Goal: Task Accomplishment & Management: Use online tool/utility

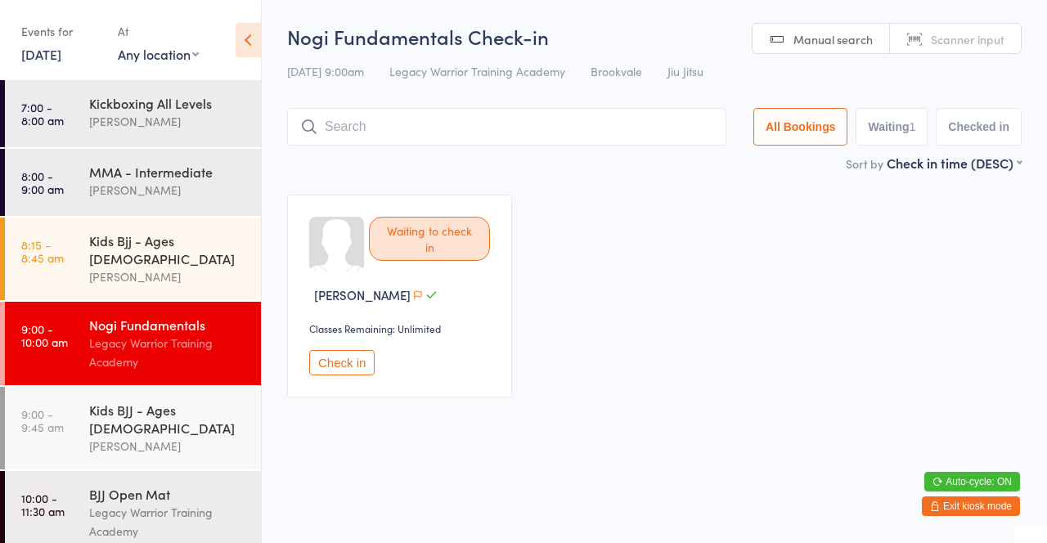
click at [188, 244] on div "Kids Bjj - Ages [DEMOGRAPHIC_DATA]" at bounding box center [168, 249] width 158 height 36
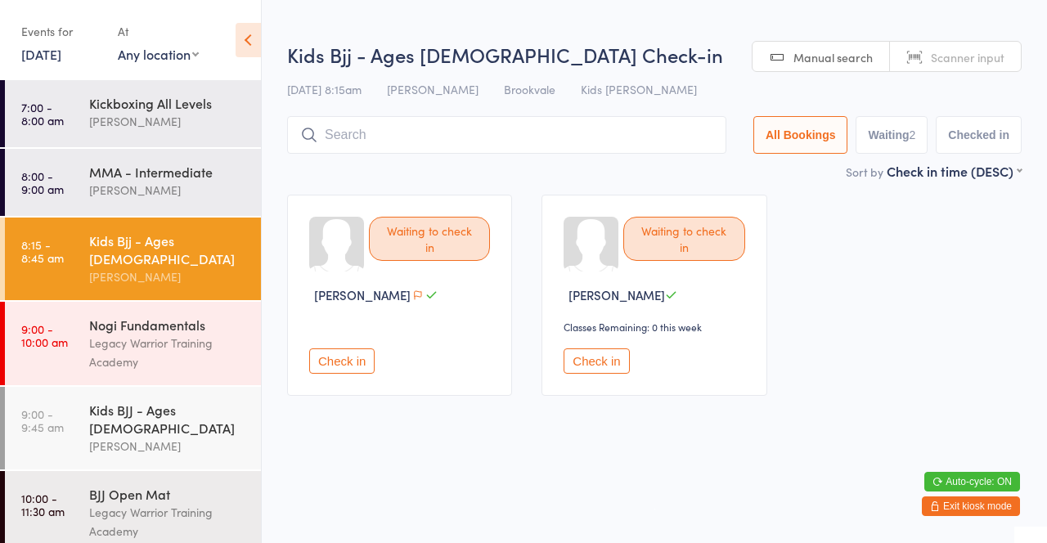
click at [220, 437] on div "David Belmonte" at bounding box center [168, 446] width 158 height 19
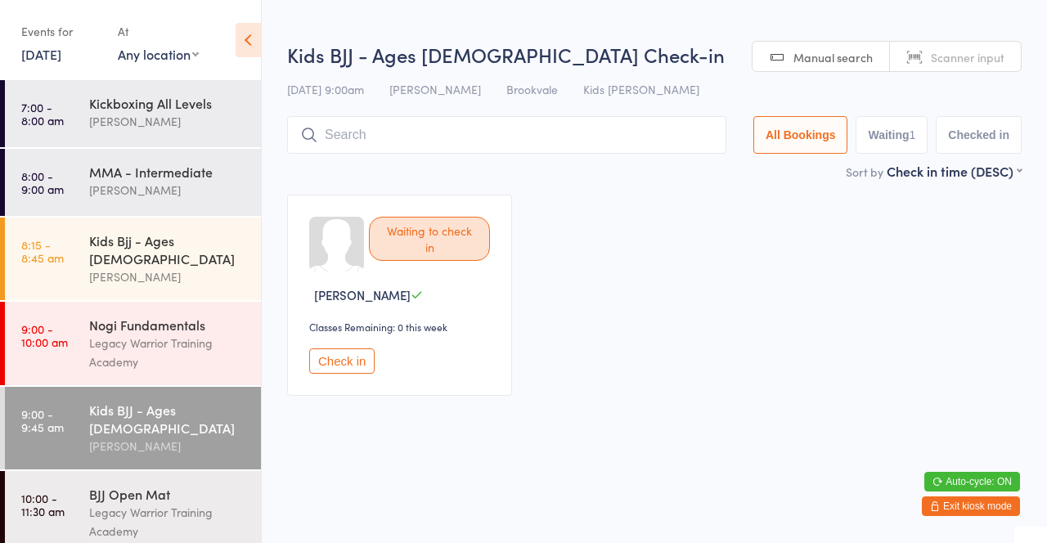
click at [212, 182] on div "Mick McSevney" at bounding box center [168, 190] width 158 height 19
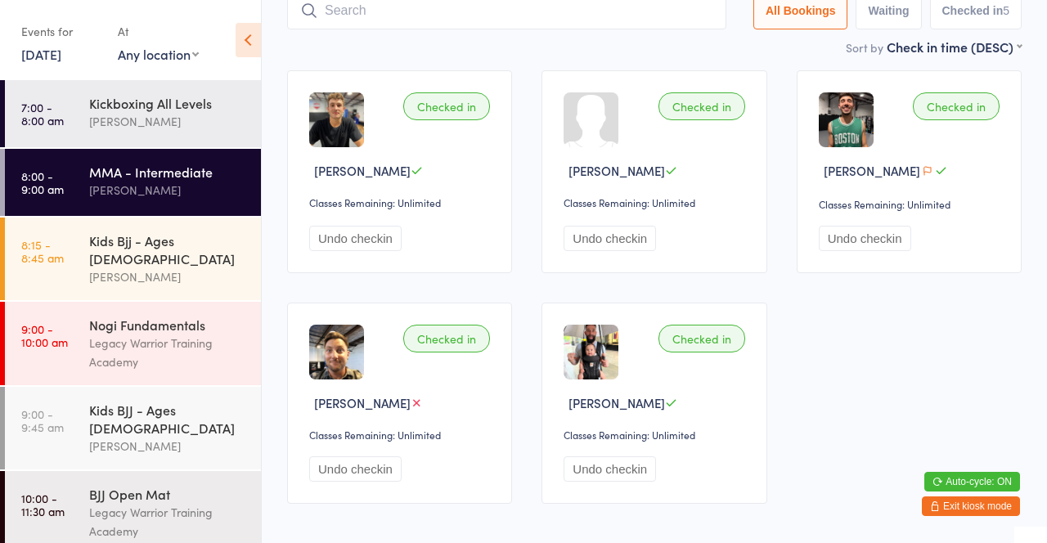
scroll to position [125, 0]
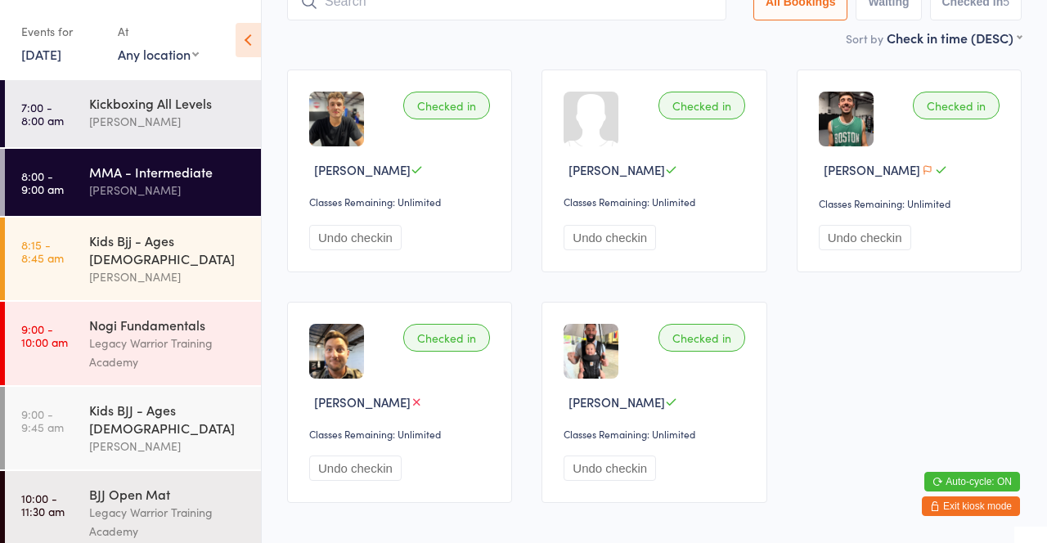
click at [153, 267] on div "David Belmonte" at bounding box center [168, 276] width 158 height 19
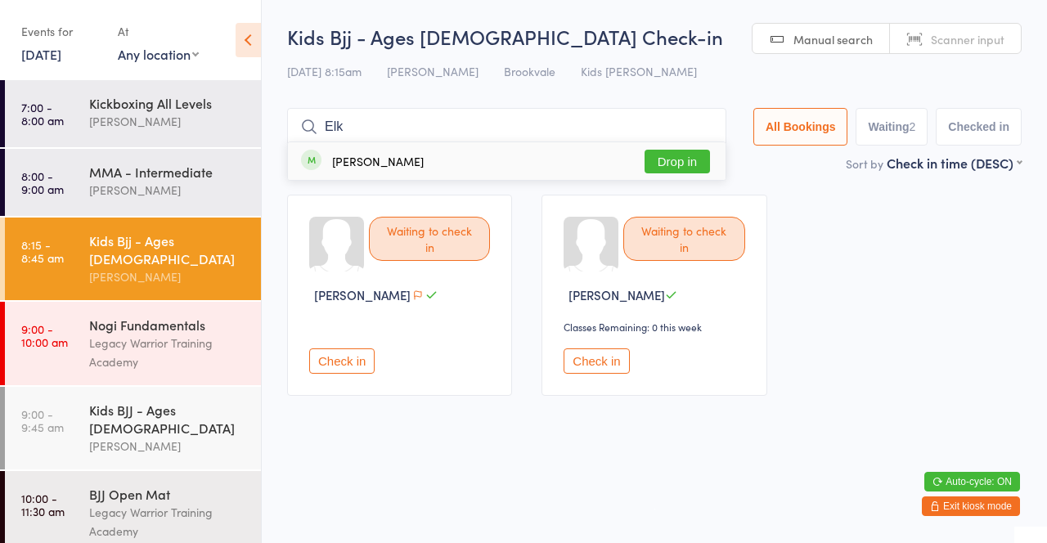
type input "Elk"
click at [683, 169] on button "Drop in" at bounding box center [676, 162] width 65 height 24
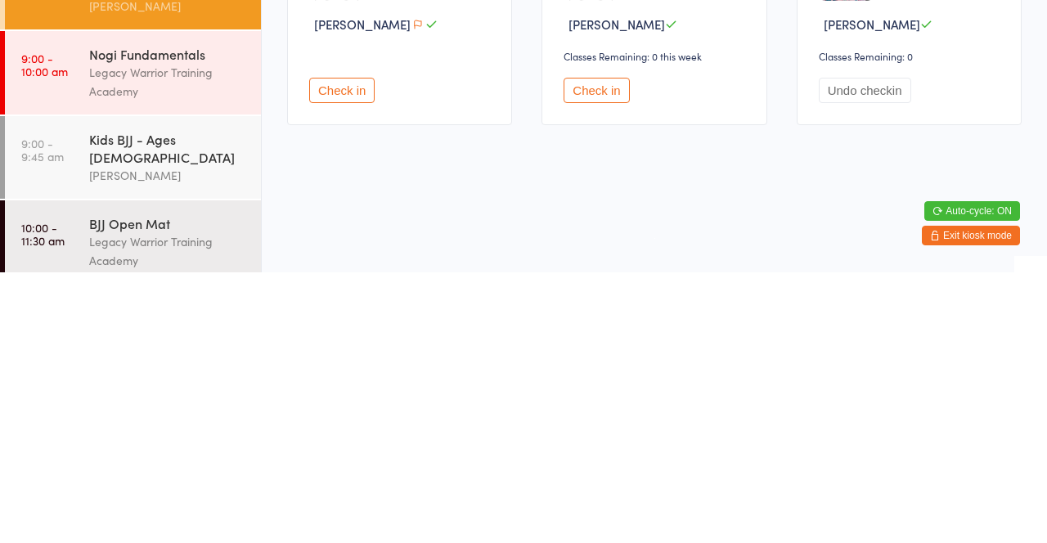
click at [155, 437] on div "David Belmonte" at bounding box center [168, 446] width 158 height 19
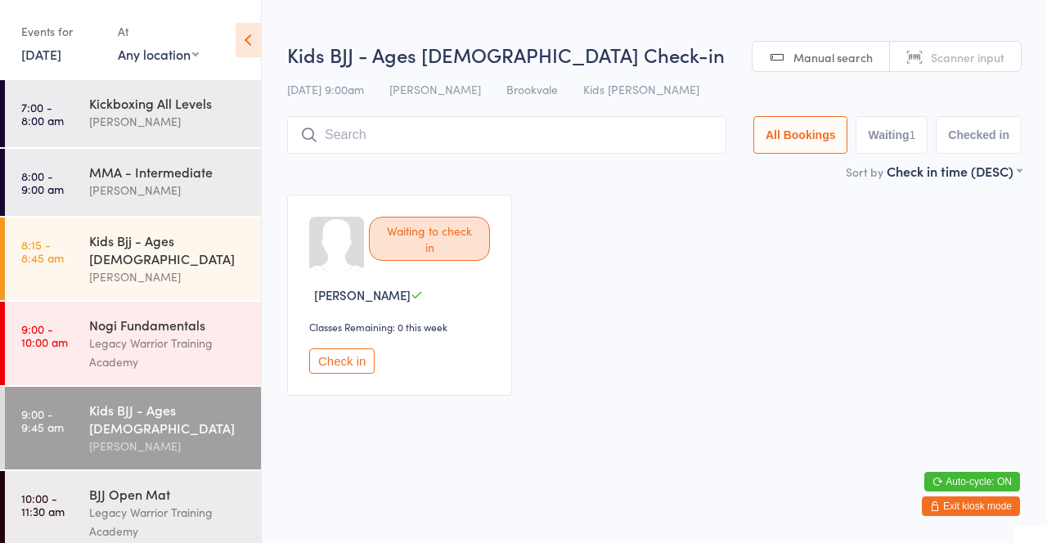
click at [378, 133] on input "search" at bounding box center [506, 135] width 439 height 38
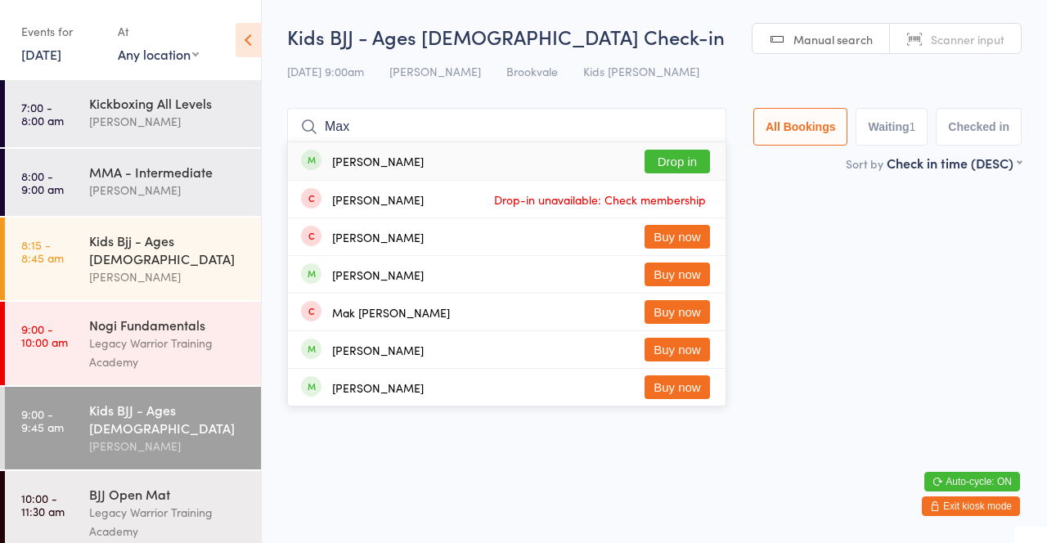
type input "Max"
click at [672, 166] on button "Drop in" at bounding box center [676, 162] width 65 height 24
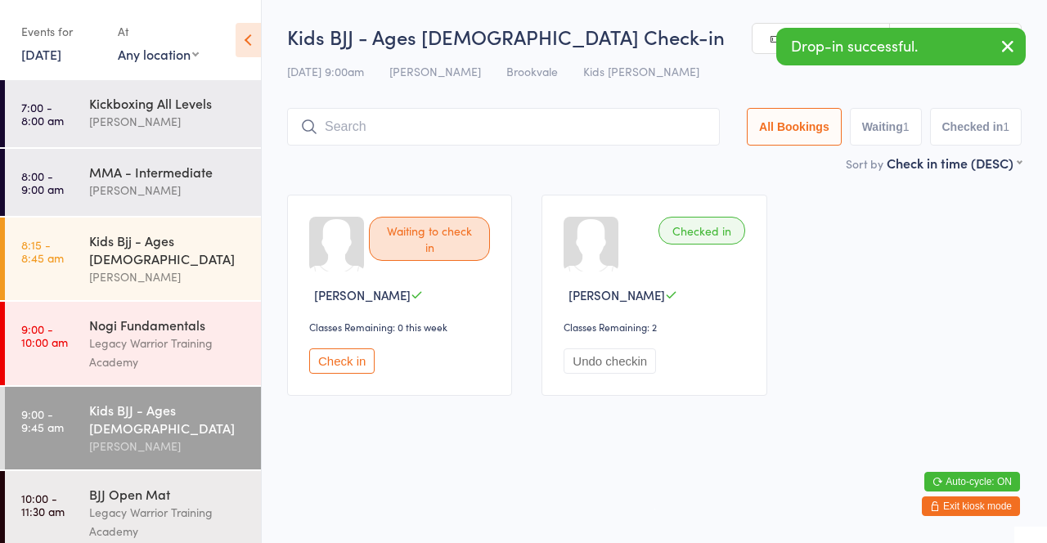
click at [635, 168] on div "Sort by Check in time (DESC) First name (ASC) First name (DESC) Last name (ASC)…" at bounding box center [654, 163] width 734 height 18
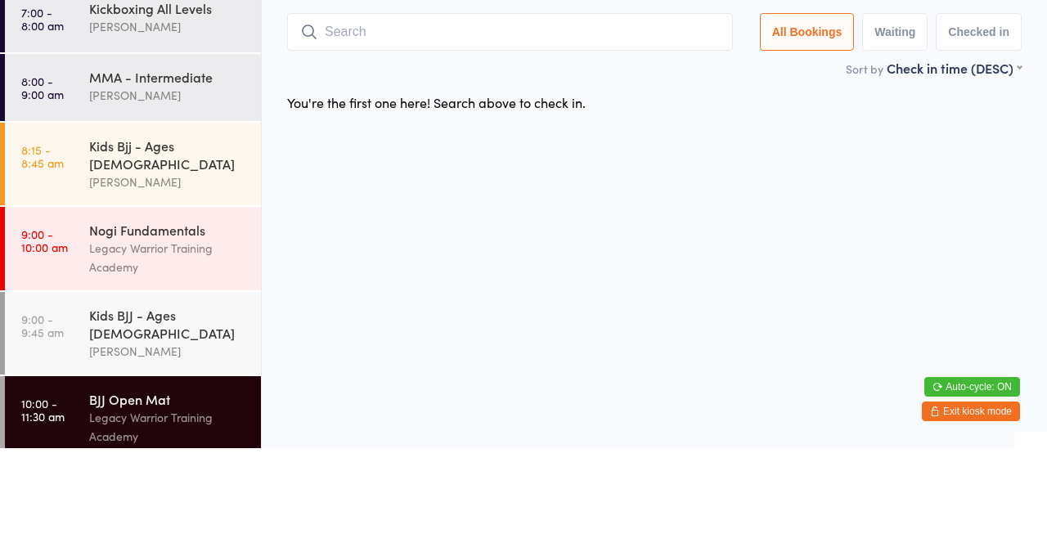
click at [152, 334] on div "Legacy Warrior Training Academy" at bounding box center [168, 353] width 158 height 38
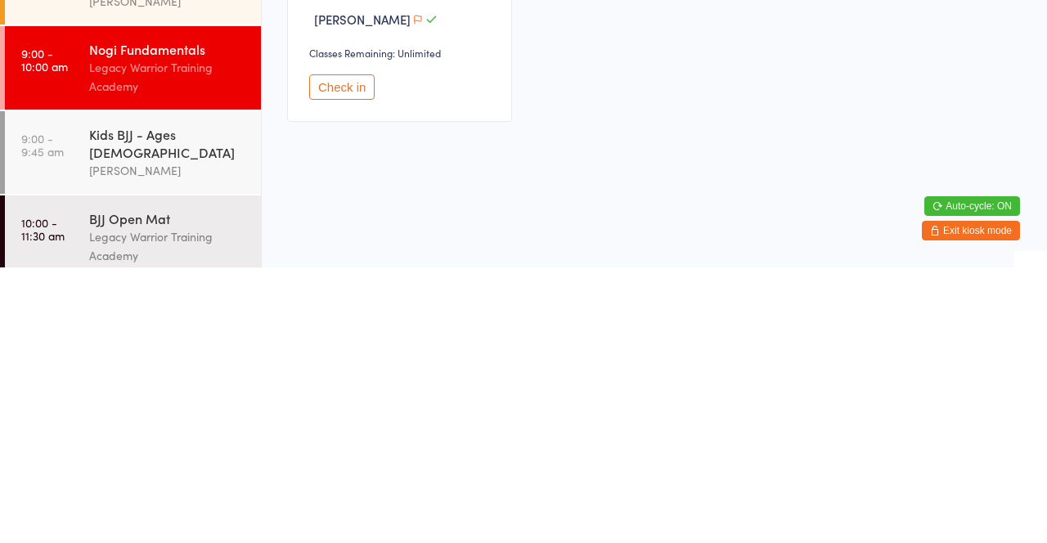
click at [145, 437] on div "David Belmonte" at bounding box center [168, 446] width 158 height 19
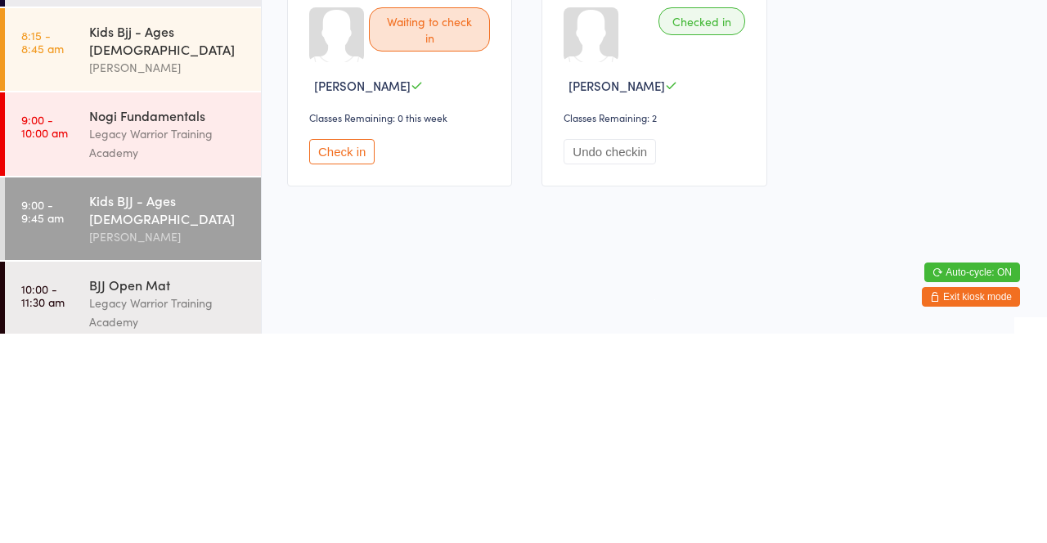
click at [357, 369] on button "Check in" at bounding box center [341, 360] width 65 height 25
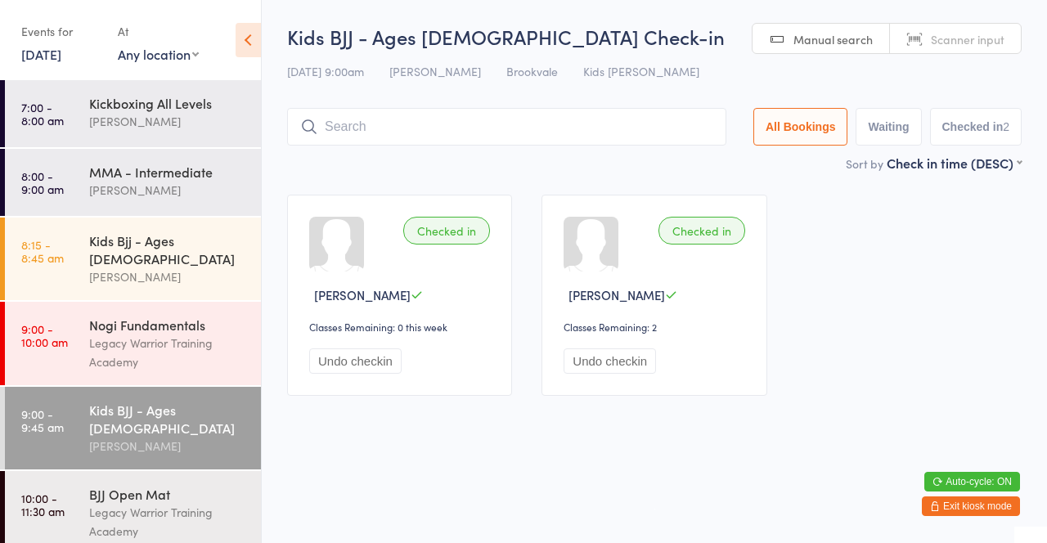
click at [367, 130] on input "search" at bounding box center [506, 127] width 439 height 38
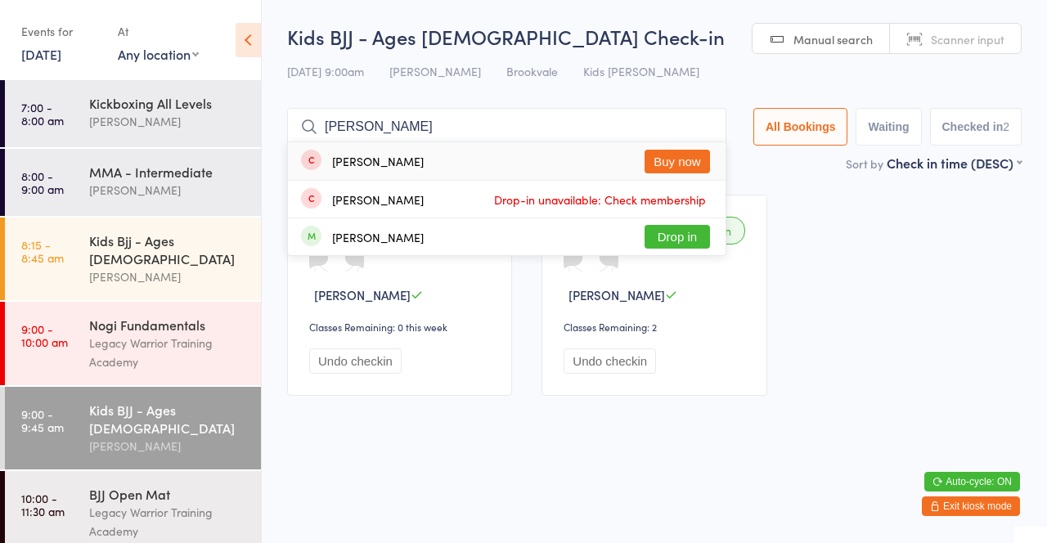
type input "Kyle"
click at [680, 234] on button "Drop in" at bounding box center [676, 237] width 65 height 24
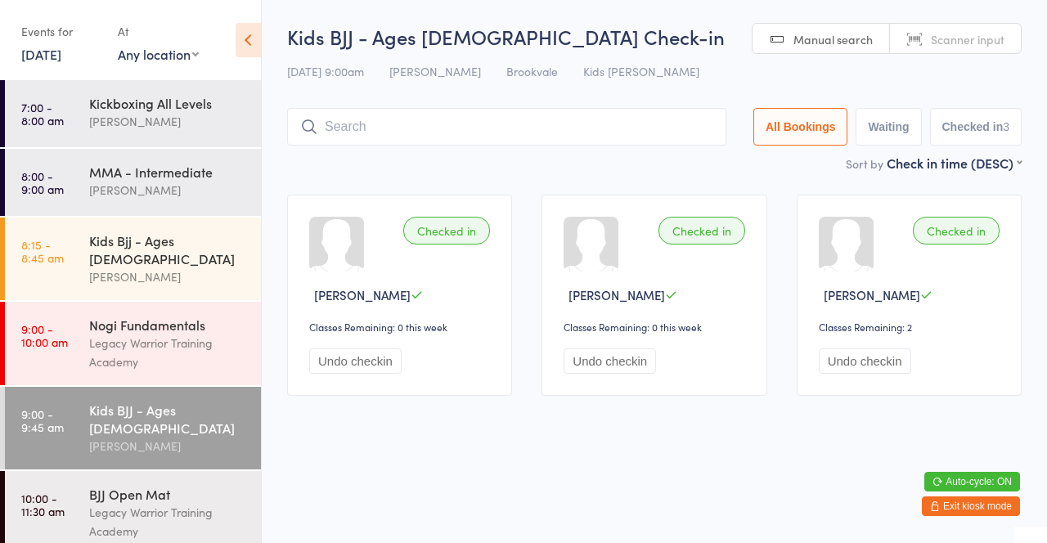
click at [97, 245] on div "Kids Bjj - Ages 3 to 5" at bounding box center [168, 249] width 158 height 36
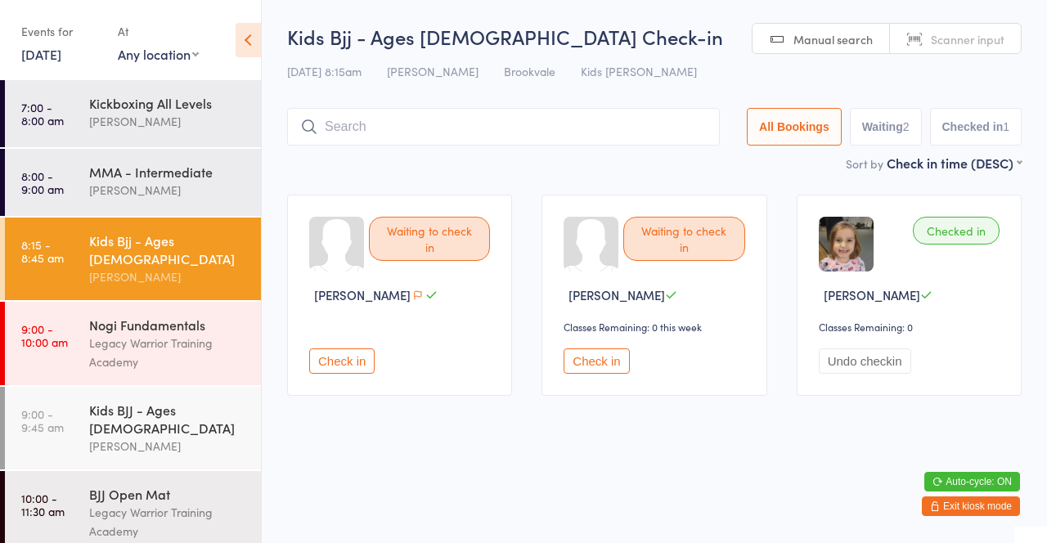
click at [112, 437] on div "David Belmonte" at bounding box center [168, 446] width 158 height 19
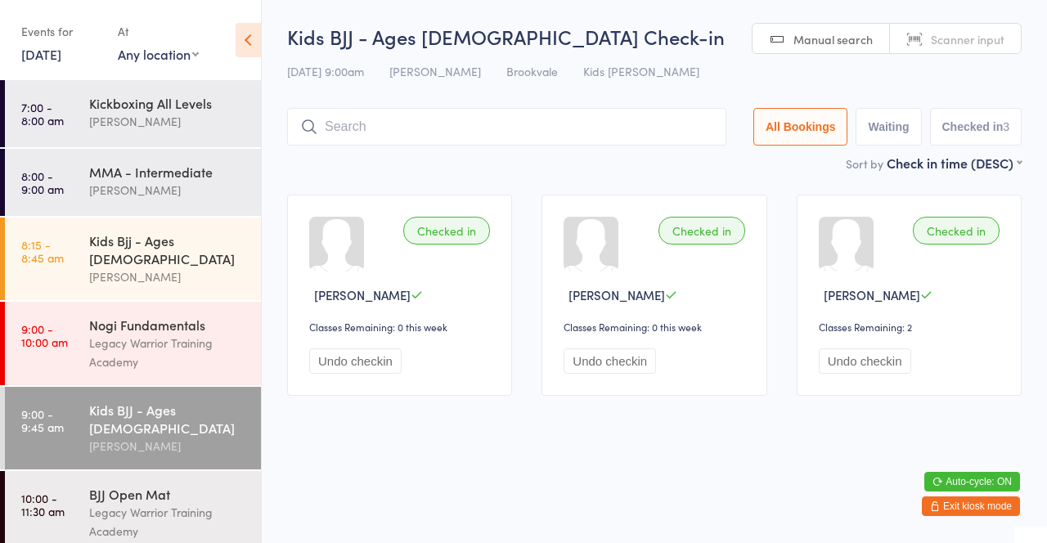
click at [496, 130] on input "search" at bounding box center [506, 127] width 439 height 38
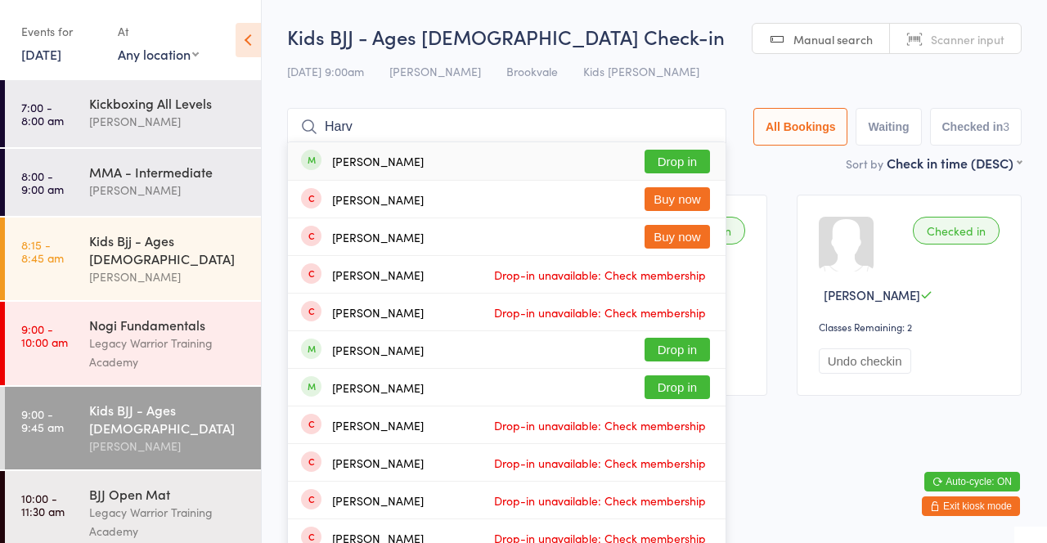
type input "Harv"
click at [692, 388] on button "Drop in" at bounding box center [676, 387] width 65 height 24
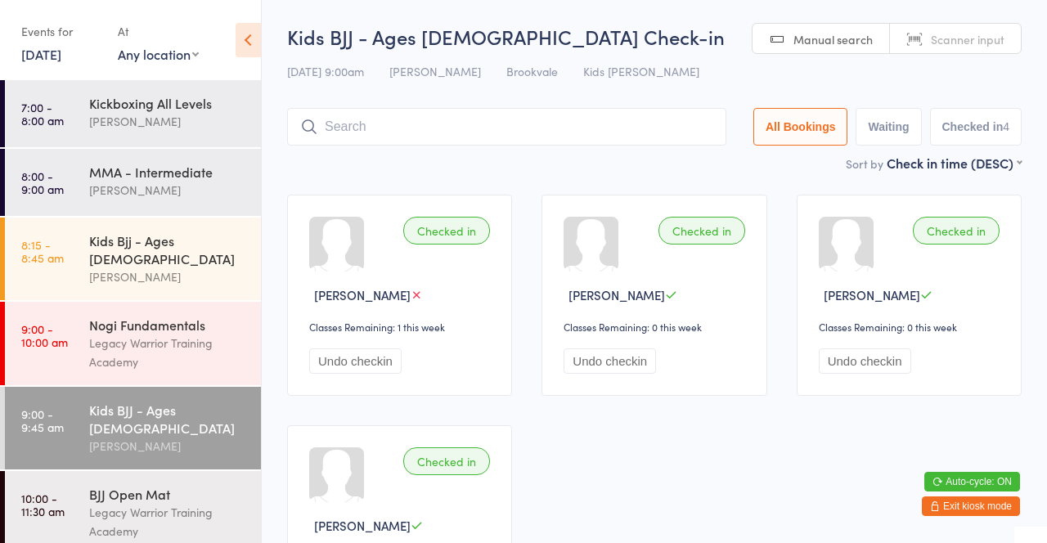
click at [403, 128] on input "search" at bounding box center [506, 127] width 439 height 38
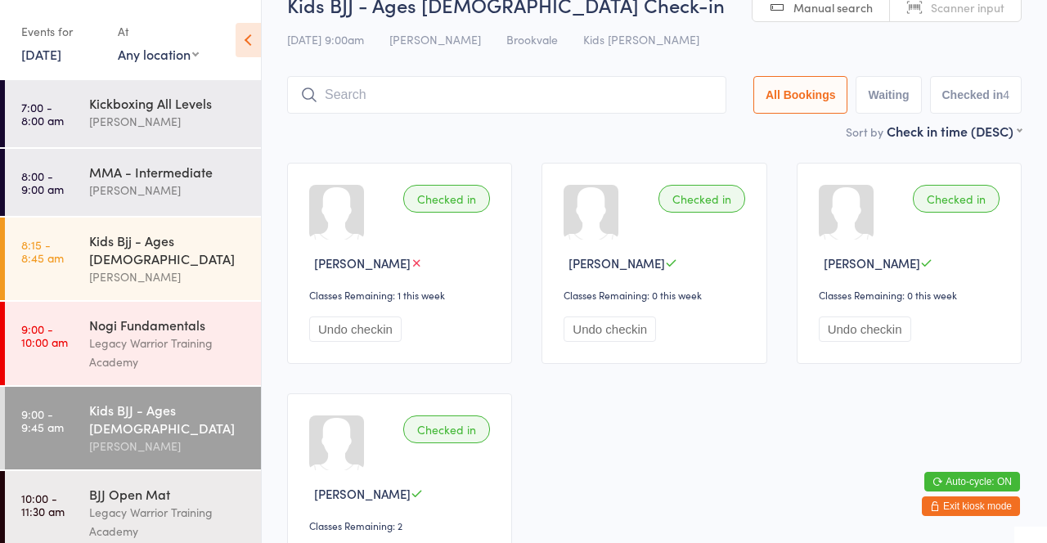
scroll to position [108, 0]
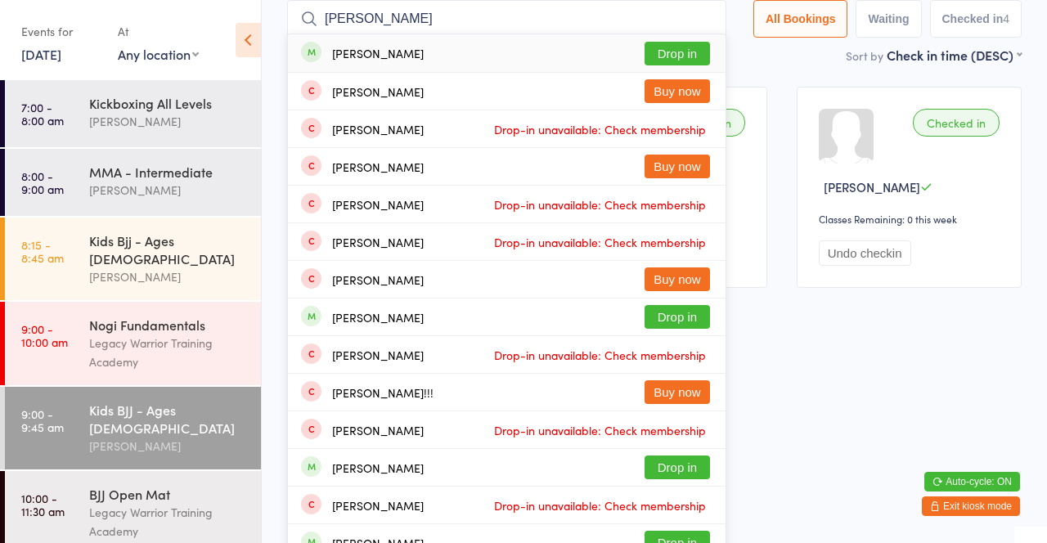
type input "Harry ha"
click at [711, 19] on input "Harry ha" at bounding box center [506, 19] width 439 height 38
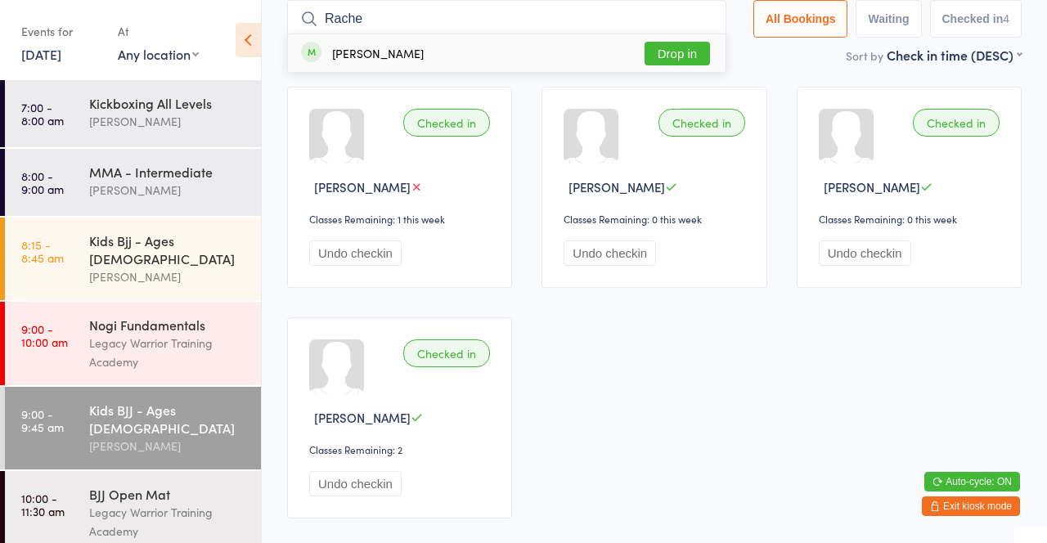
type input "Rache"
click at [687, 60] on button "Drop in" at bounding box center [676, 54] width 65 height 24
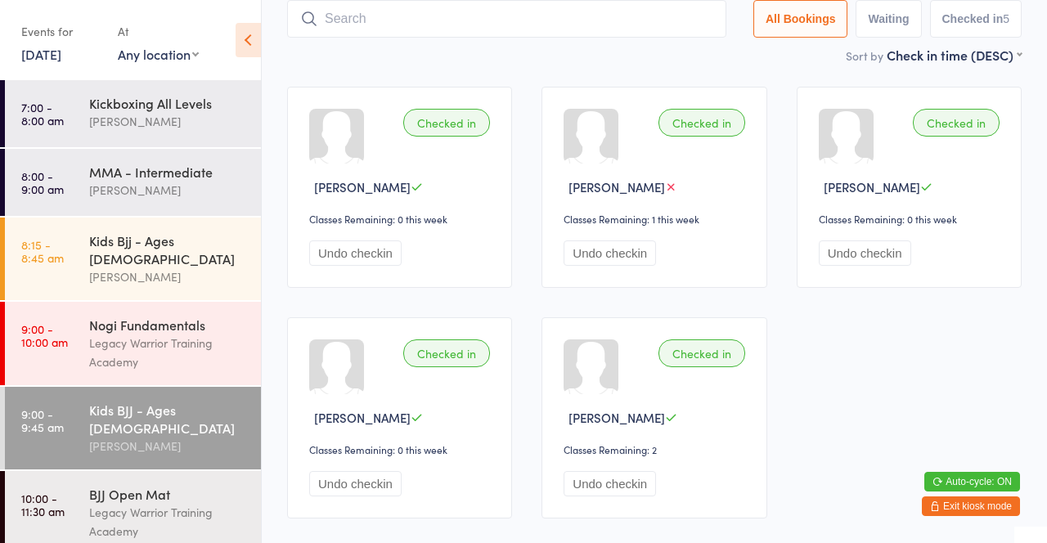
click at [148, 267] on div "David Belmonte" at bounding box center [168, 276] width 158 height 19
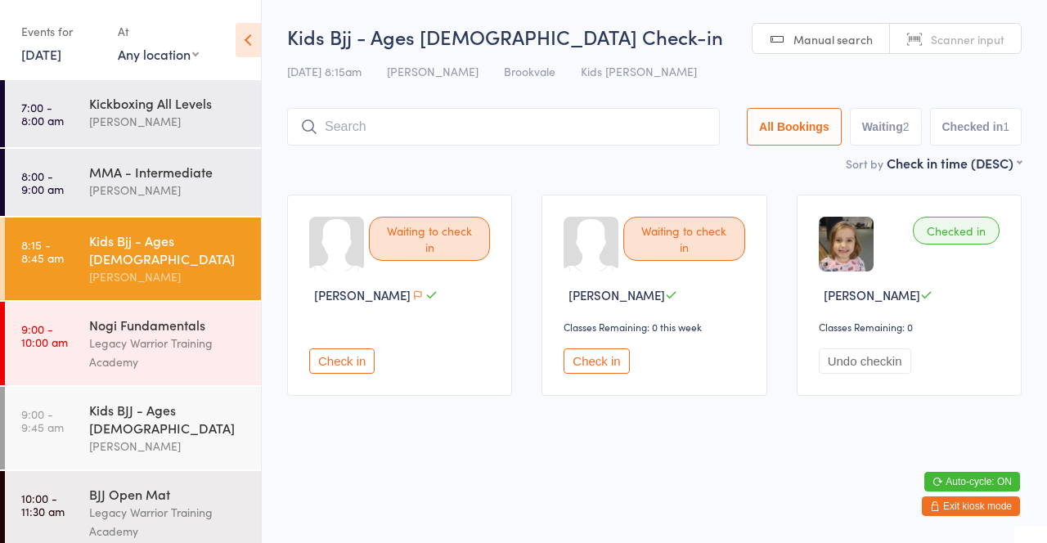
click at [405, 128] on input "search" at bounding box center [503, 127] width 433 height 38
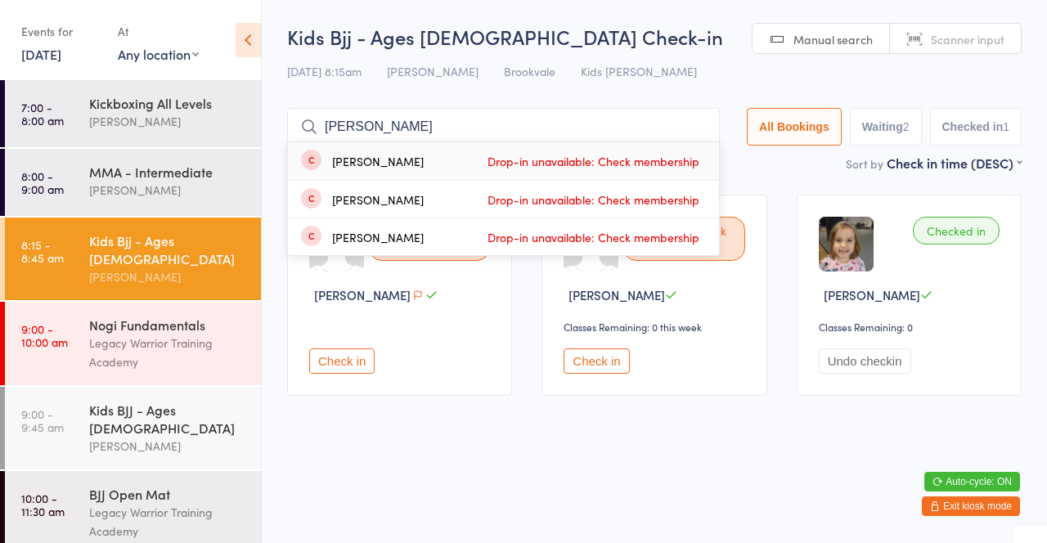
type input "Alice"
click at [701, 129] on input "Alice" at bounding box center [503, 127] width 433 height 38
